Goal: Information Seeking & Learning: Learn about a topic

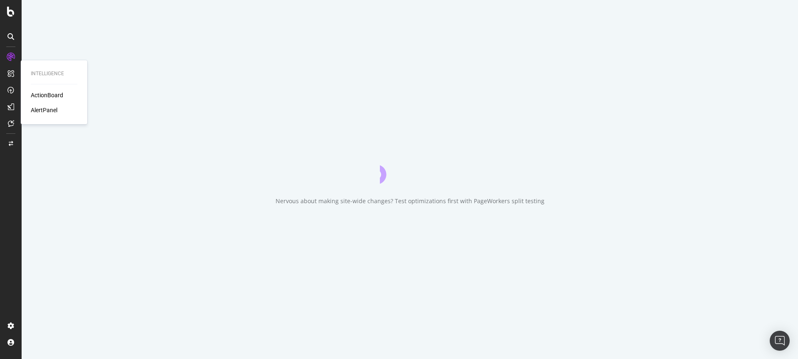
click at [48, 94] on div "ActionBoard" at bounding box center [47, 95] width 32 height 8
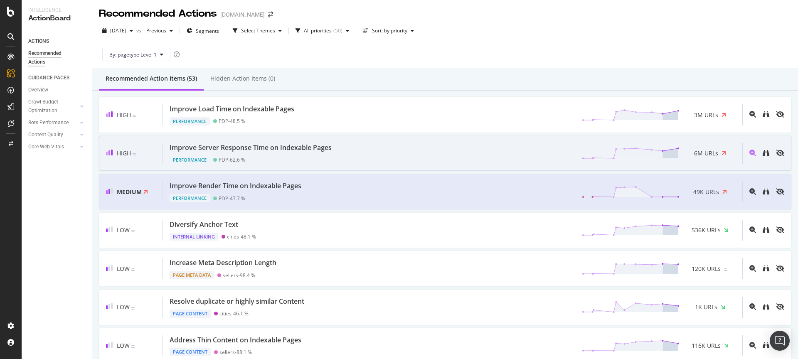
scroll to position [429, 0]
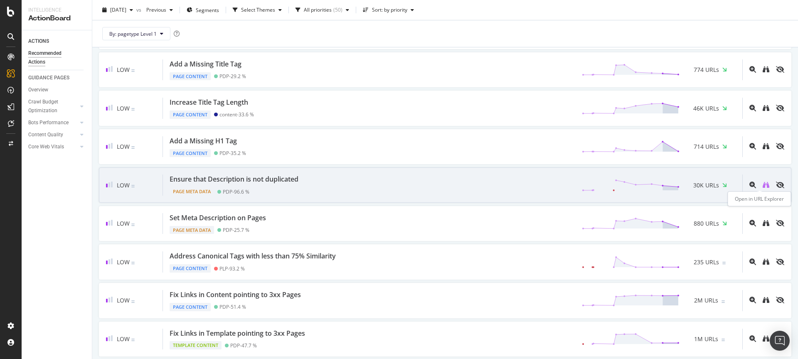
click at [762, 187] on icon "binoculars" at bounding box center [765, 185] width 7 height 7
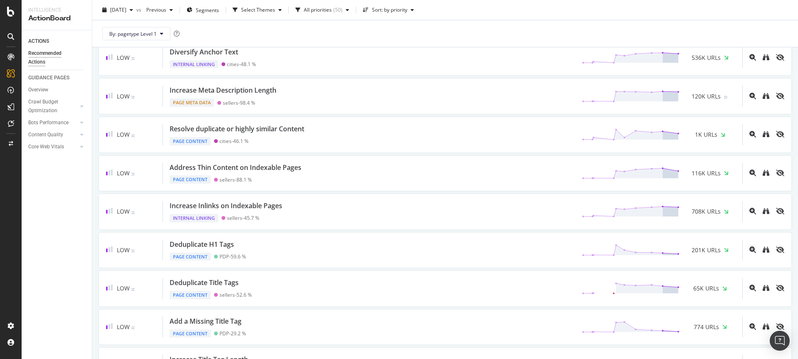
scroll to position [193, 0]
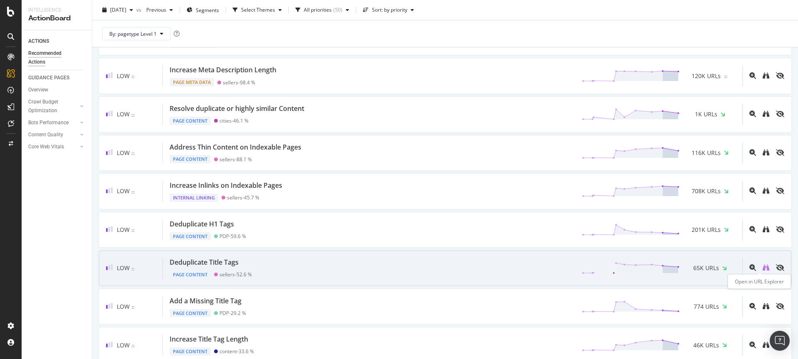
click at [762, 267] on icon "binoculars" at bounding box center [765, 267] width 7 height 7
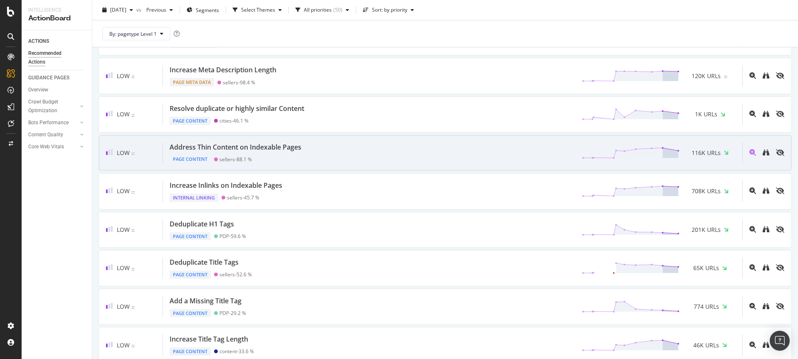
scroll to position [391, 0]
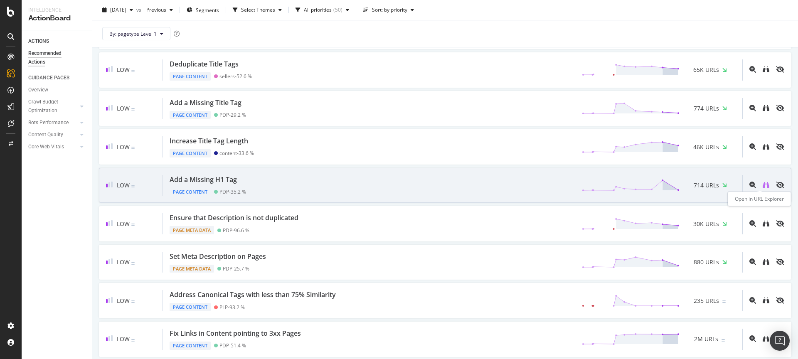
click at [762, 184] on icon "binoculars" at bounding box center [765, 185] width 7 height 7
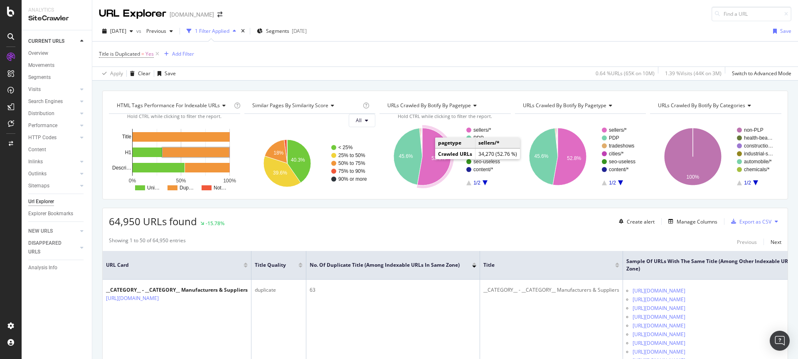
click at [430, 171] on icon "A chart." at bounding box center [434, 156] width 34 height 57
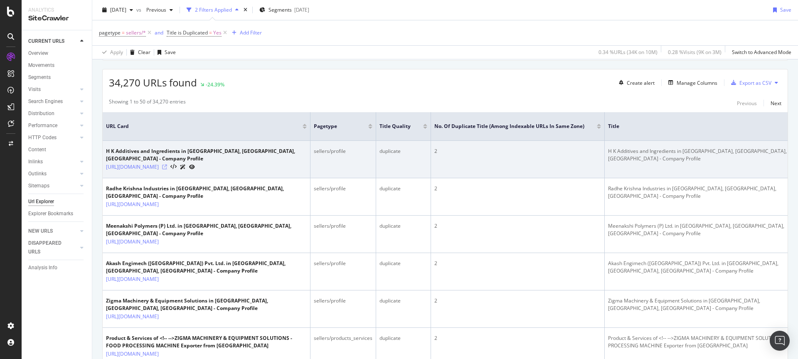
click at [167, 164] on icon at bounding box center [164, 166] width 5 height 5
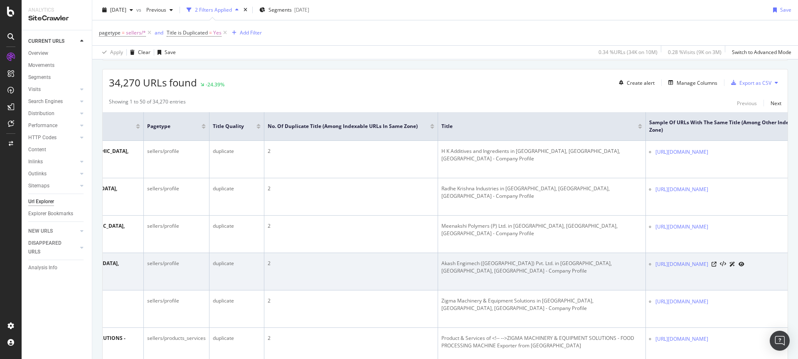
scroll to position [0, 238]
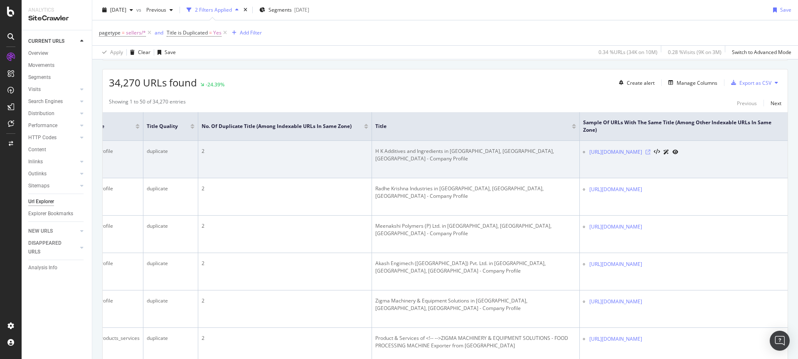
click at [650, 152] on icon at bounding box center [647, 152] width 5 height 5
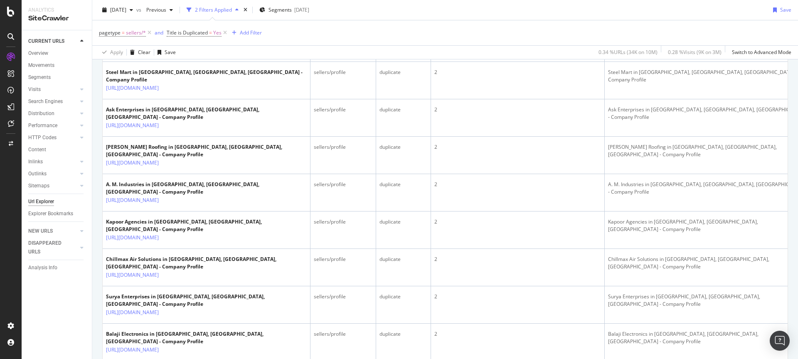
scroll to position [724, 0]
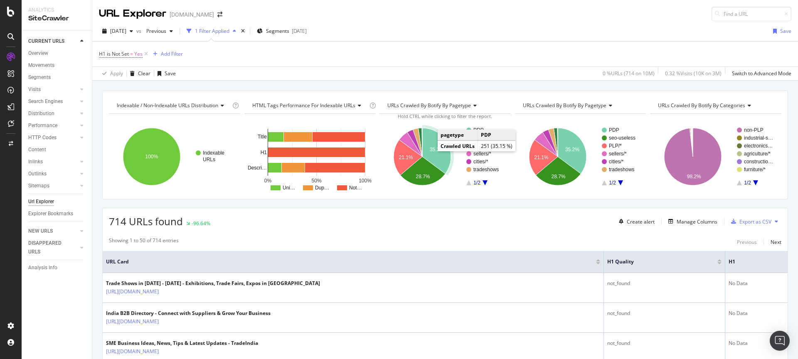
click at [432, 145] on icon "A chart." at bounding box center [436, 151] width 29 height 46
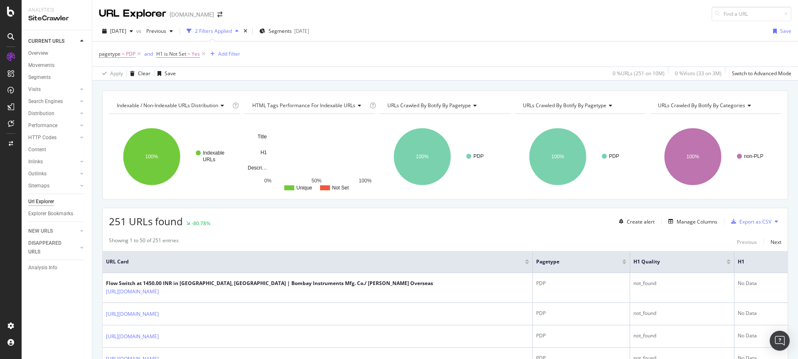
scroll to position [92, 0]
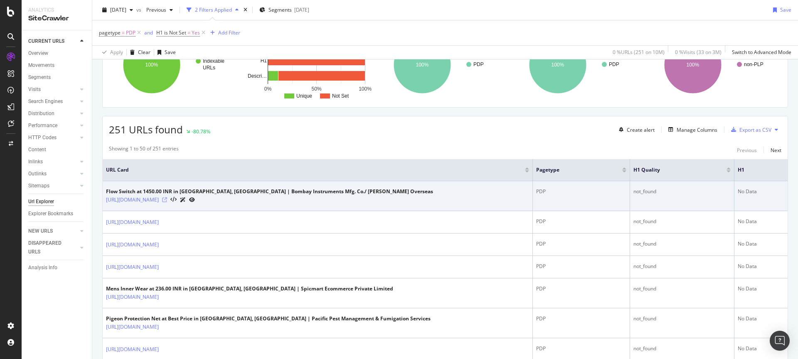
click at [167, 199] on icon at bounding box center [164, 199] width 5 height 5
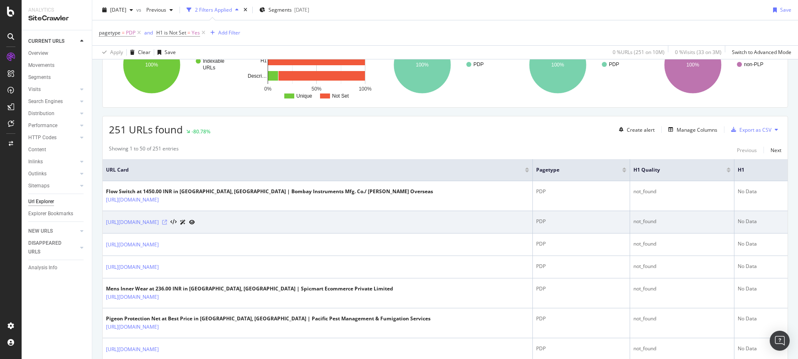
click at [167, 221] on icon at bounding box center [164, 222] width 5 height 5
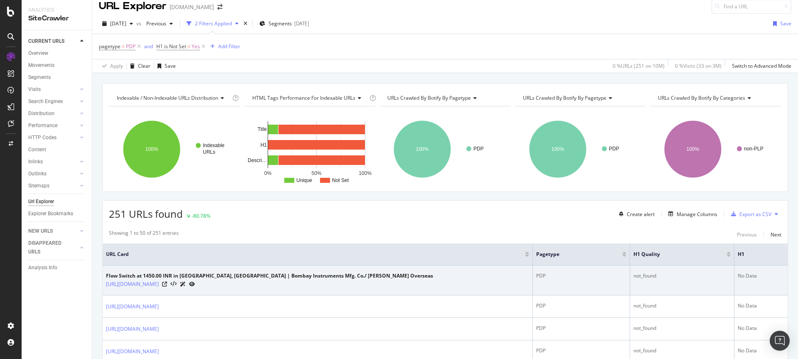
scroll to position [0, 0]
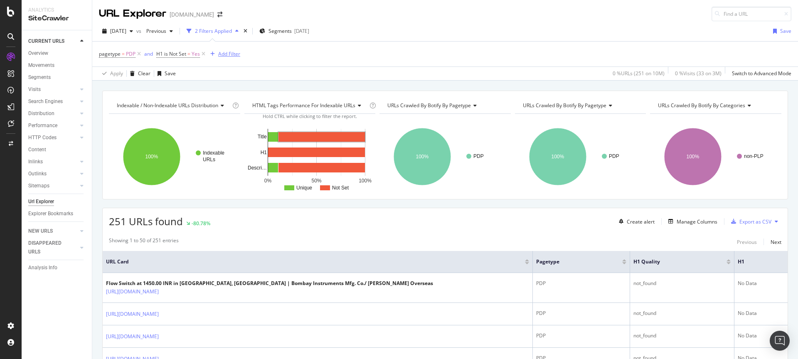
click at [229, 56] on div "Add Filter" at bounding box center [229, 53] width 22 height 7
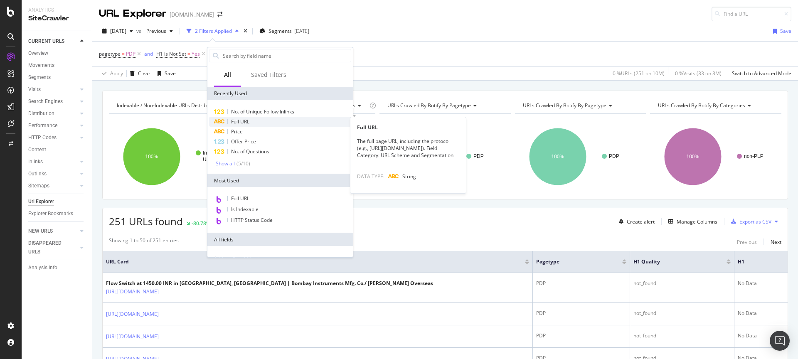
click at [243, 123] on span "Full URL" at bounding box center [240, 121] width 18 height 7
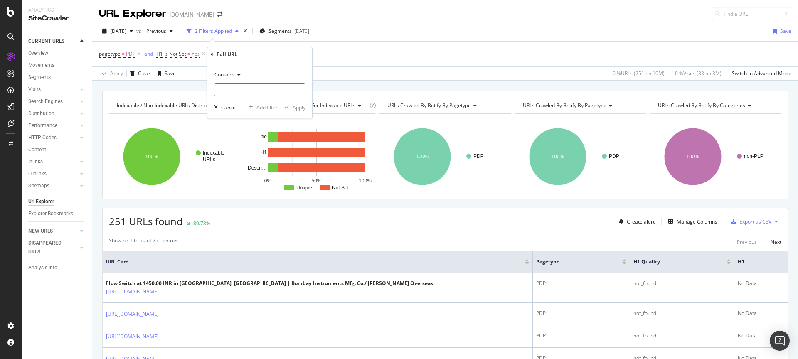
click at [246, 85] on input "text" at bounding box center [259, 89] width 91 height 13
type input "/hi/"
click at [302, 107] on div "Apply" at bounding box center [298, 107] width 13 height 7
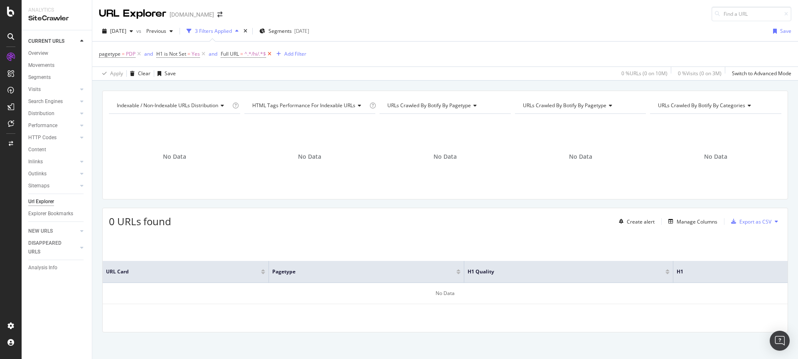
click at [268, 51] on icon at bounding box center [269, 54] width 7 height 8
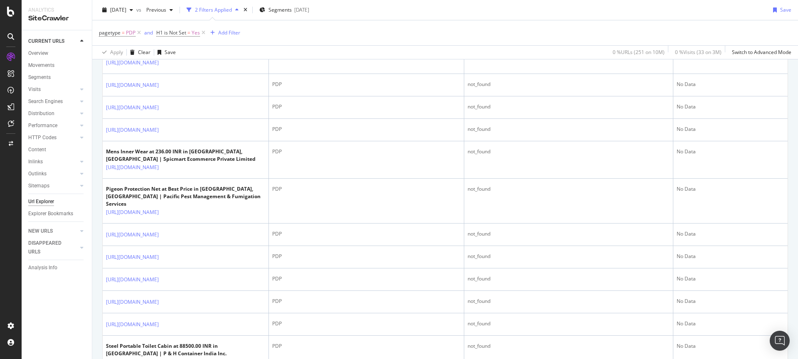
scroll to position [473, 0]
